Goal: Transaction & Acquisition: Download file/media

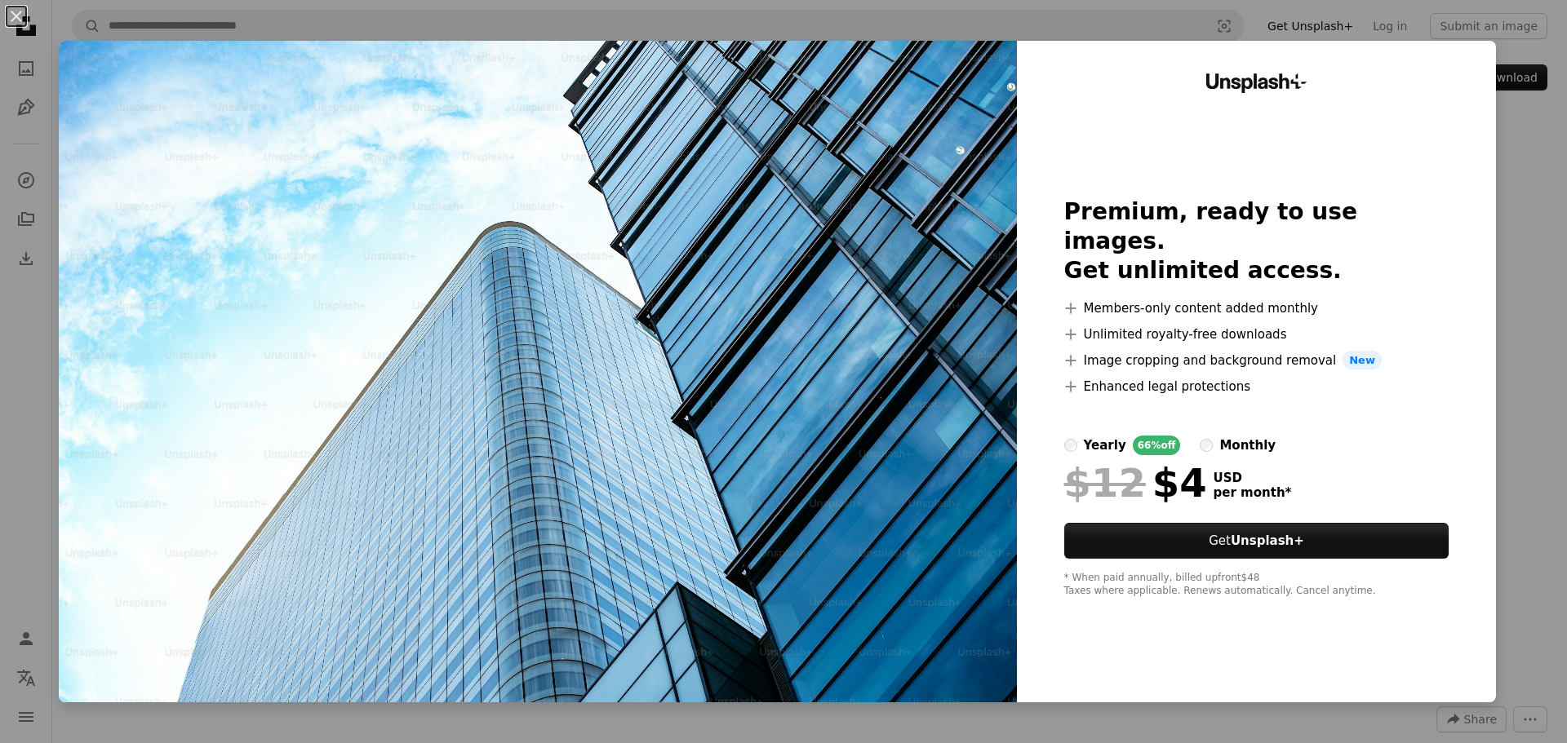
click at [1522, 168] on div "An X shape Unsplash+ Premium, ready to use images. Get unlimited access. A plus…" at bounding box center [783, 371] width 1567 height 743
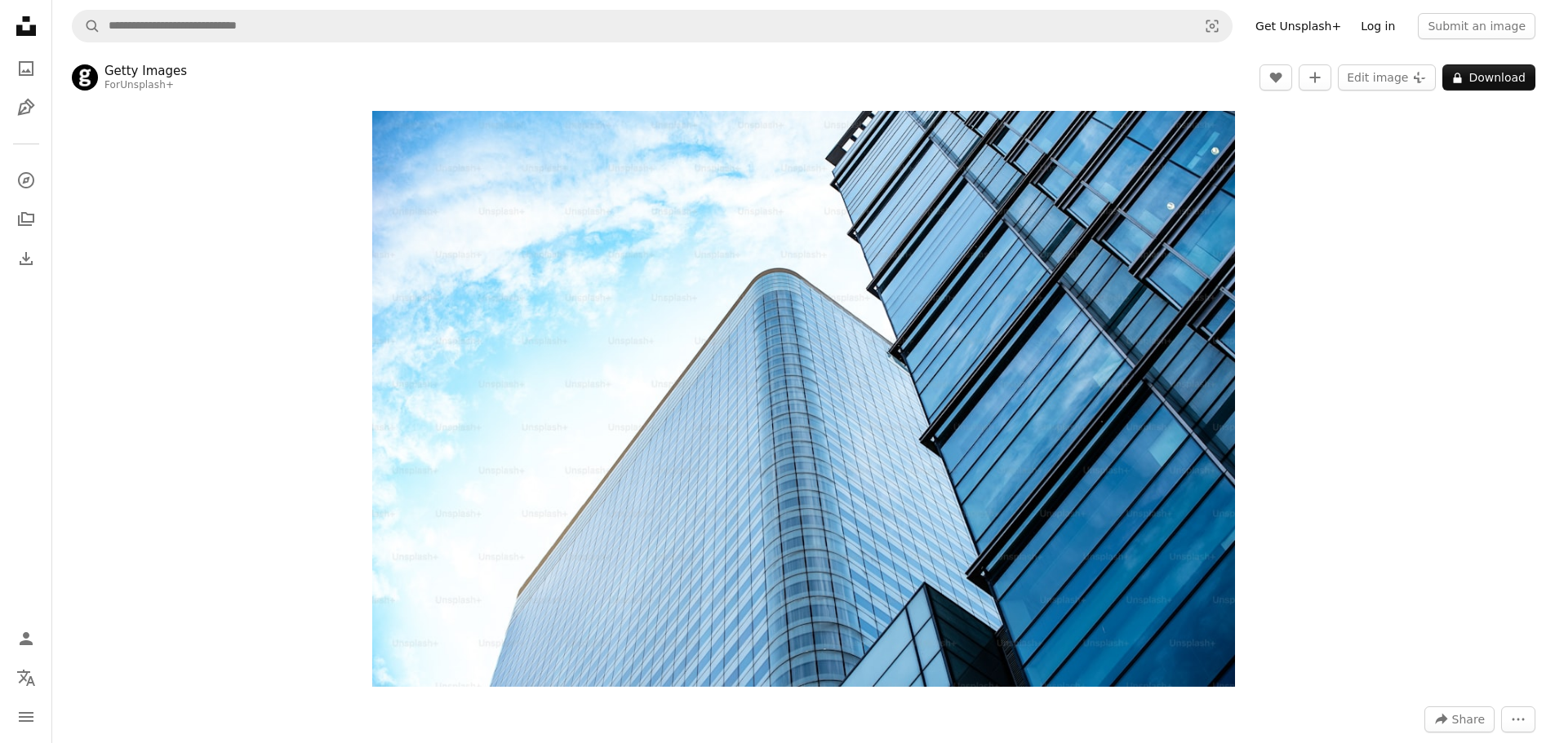
click at [1382, 26] on link "Log in" at bounding box center [1378, 26] width 54 height 26
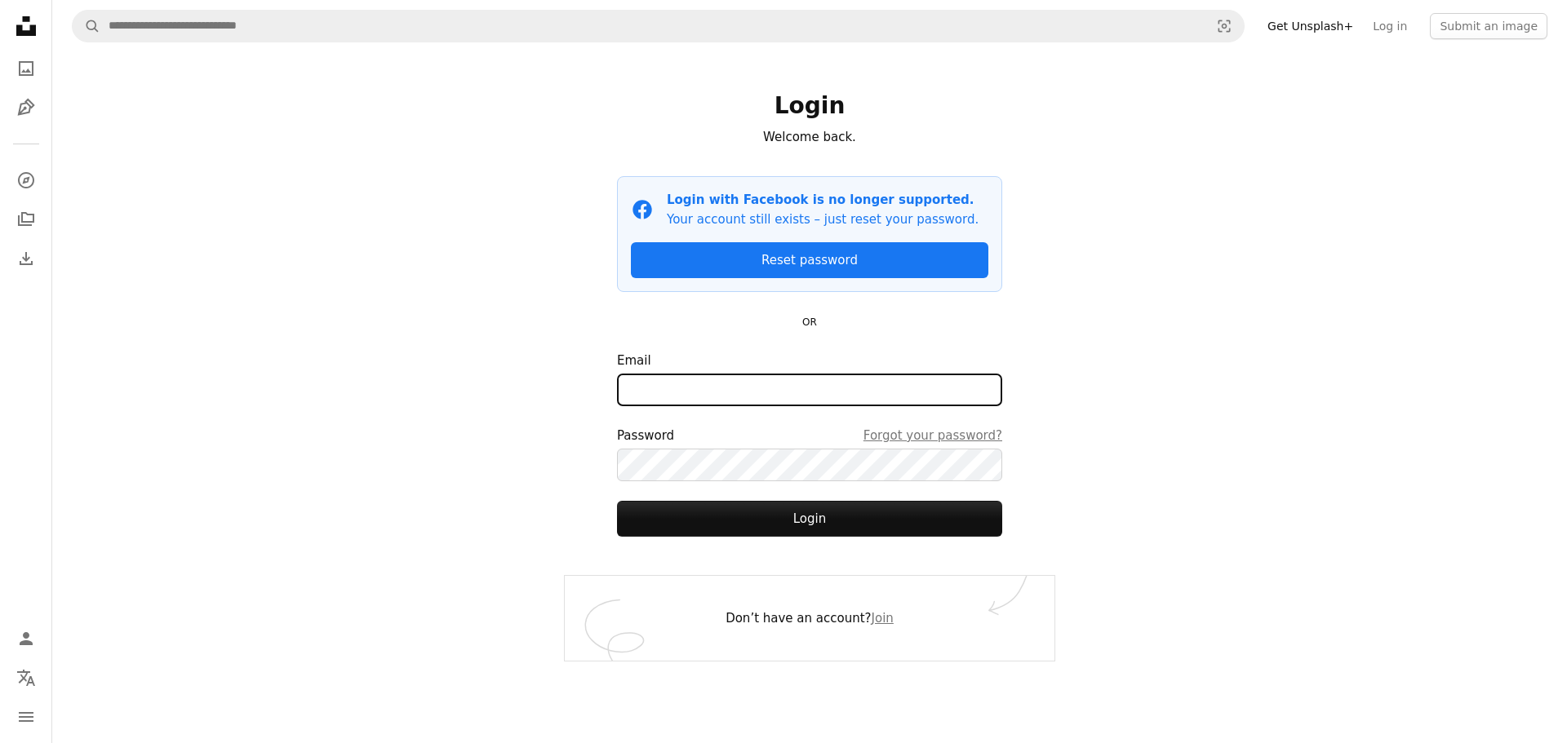
type input "*********"
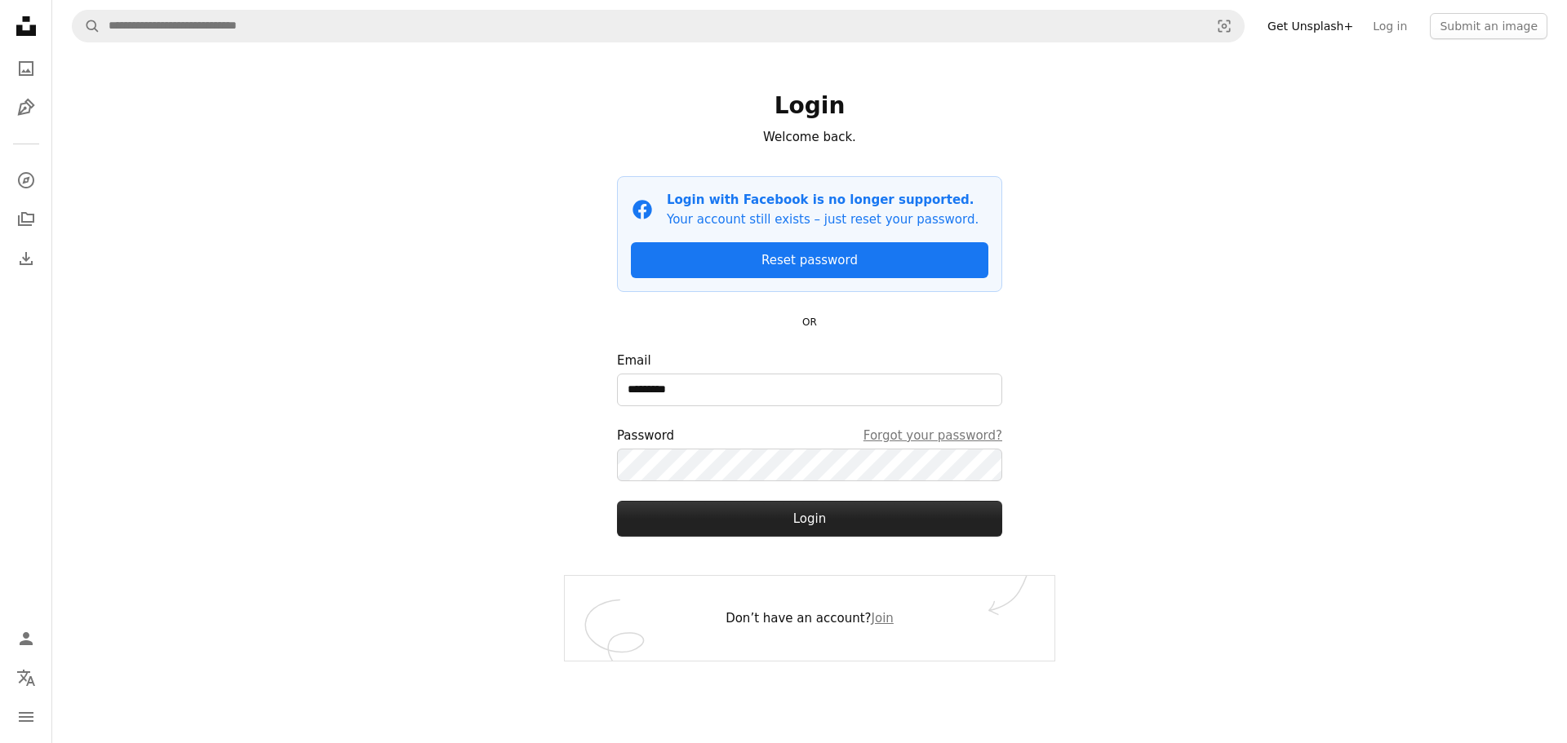
click at [795, 512] on button "Login" at bounding box center [809, 519] width 385 height 36
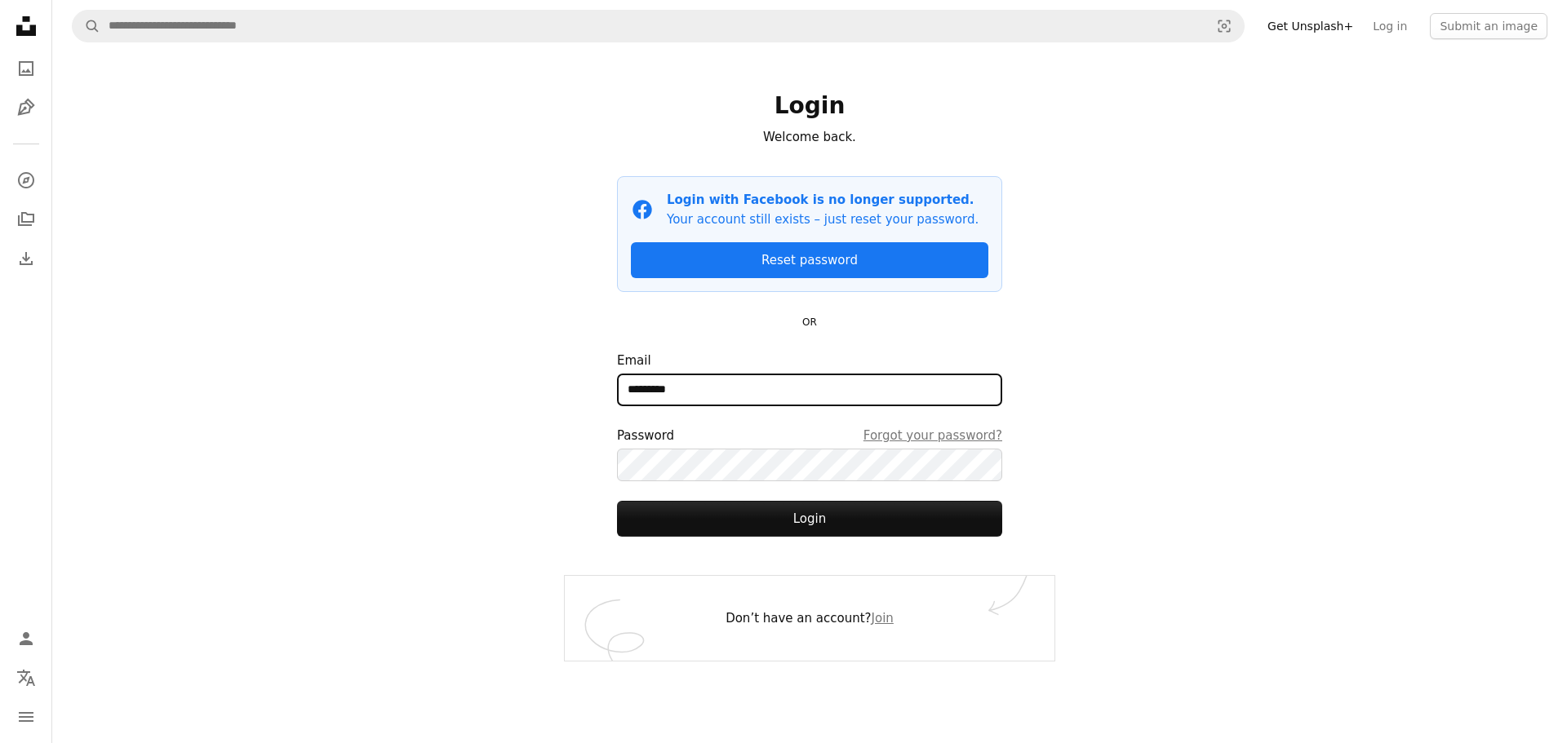
drag, startPoint x: 711, startPoint y: 389, endPoint x: 582, endPoint y: 400, distance: 129.4
click at [582, 400] on div "Login Welcome back. Facebook icon Login with Facebook is no longer supported. Y…" at bounding box center [810, 314] width 490 height 524
drag, startPoint x: 665, startPoint y: 397, endPoint x: 664, endPoint y: 427, distance: 30.2
click at [665, 397] on input "Email" at bounding box center [809, 390] width 385 height 33
click at [762, 383] on input "Email" at bounding box center [809, 390] width 385 height 33
